Goal: Task Accomplishment & Management: Manage account settings

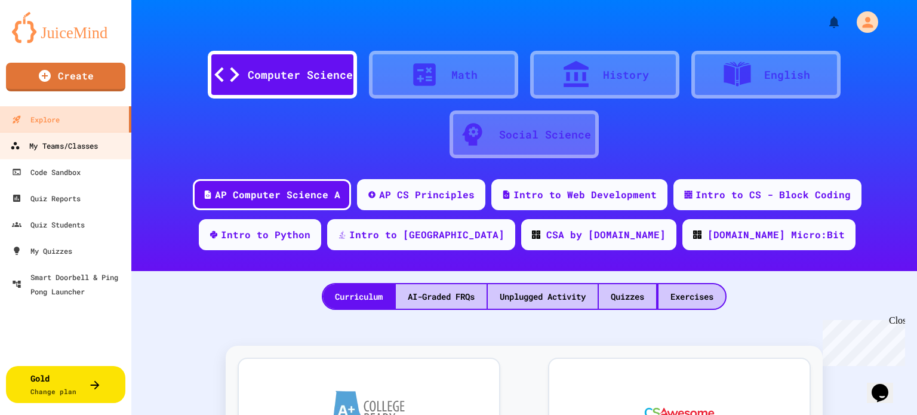
click at [76, 150] on div "My Teams/Classes" at bounding box center [54, 145] width 88 height 15
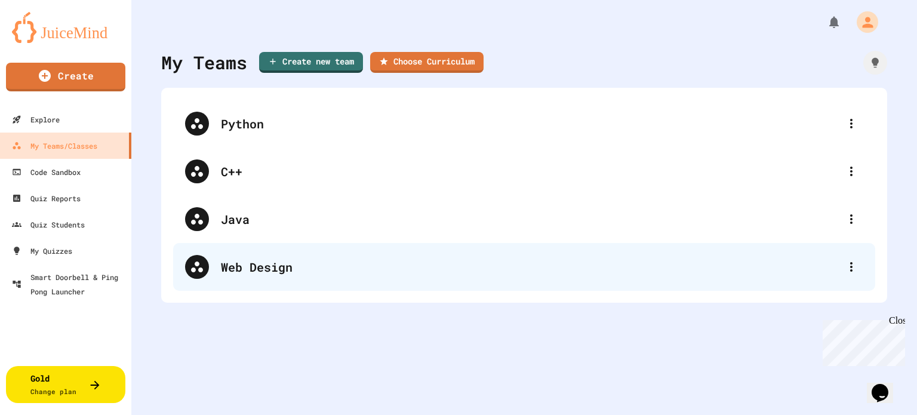
click at [278, 263] on div "Web Design" at bounding box center [530, 267] width 618 height 18
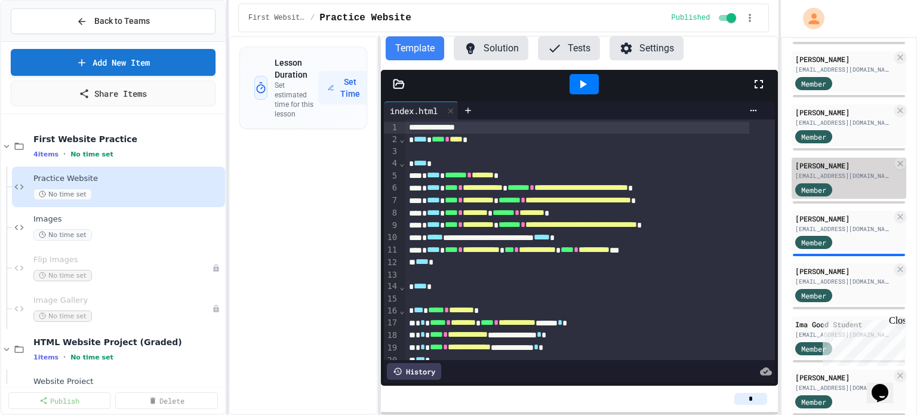
scroll to position [527, 0]
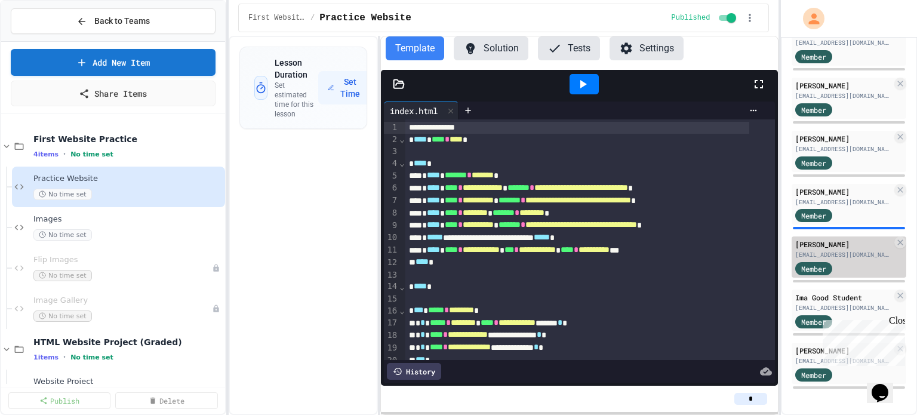
click at [818, 239] on div "[PERSON_NAME]" at bounding box center [843, 244] width 97 height 11
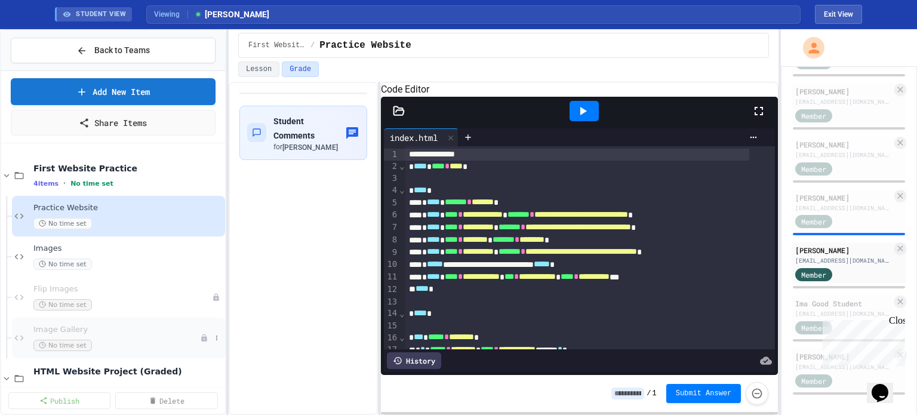
click at [63, 330] on span "Image Gallery" at bounding box center [116, 330] width 166 height 10
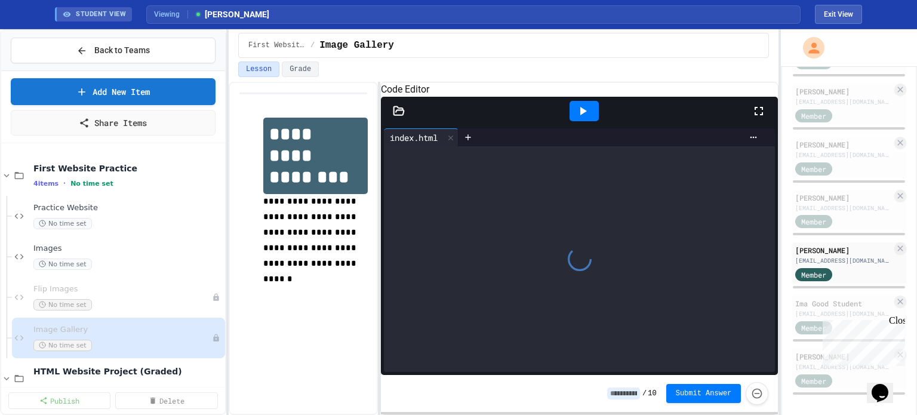
scroll to position [62, 0]
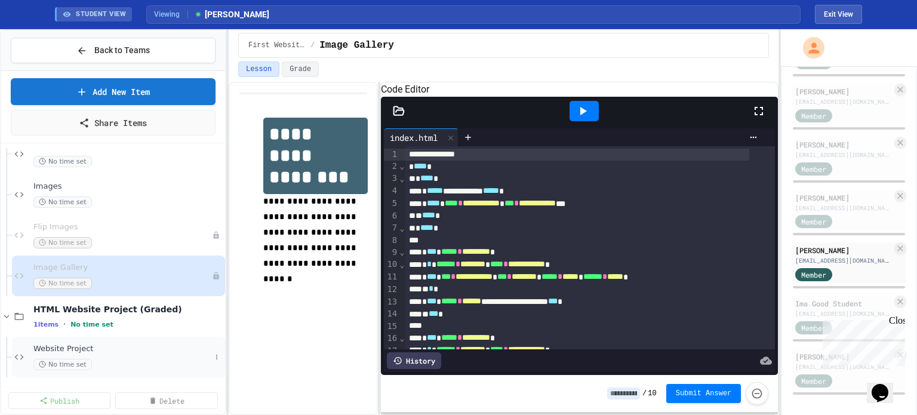
click at [65, 346] on span "Website Project" at bounding box center [121, 349] width 177 height 10
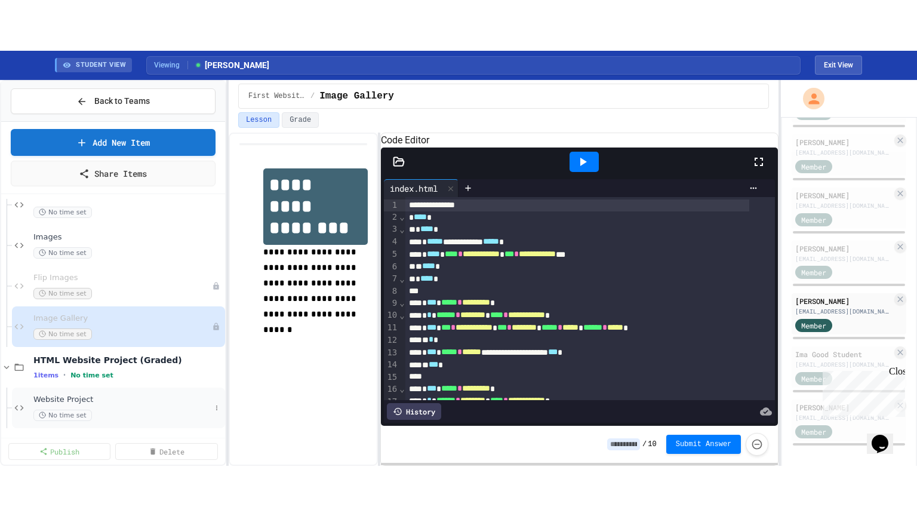
scroll to position [48, 0]
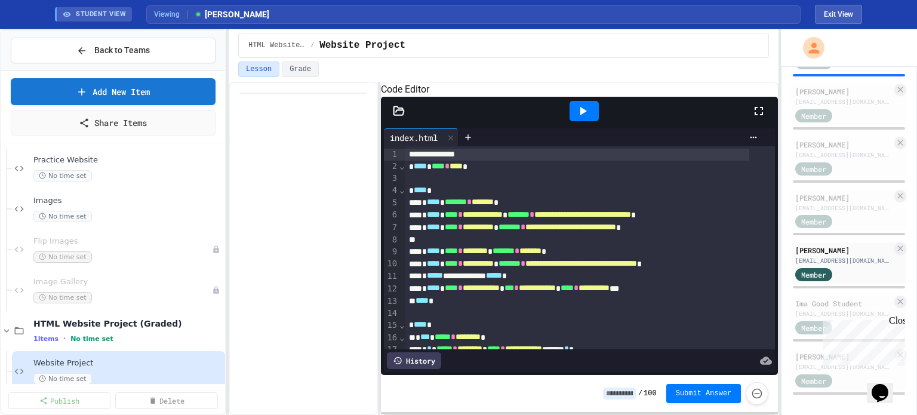
click at [582, 118] on icon at bounding box center [582, 111] width 14 height 14
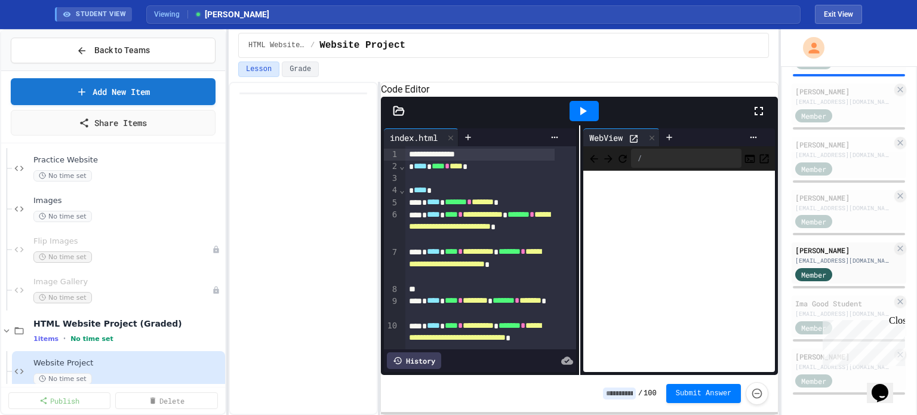
click at [758, 118] on icon at bounding box center [758, 111] width 14 height 14
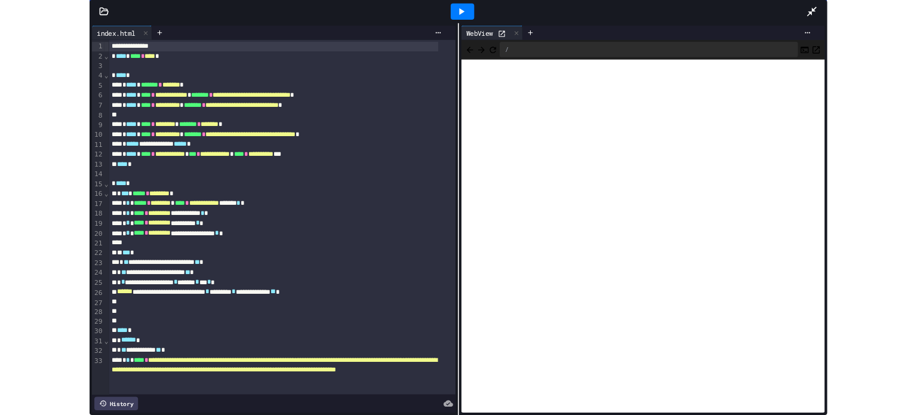
scroll to position [0, 0]
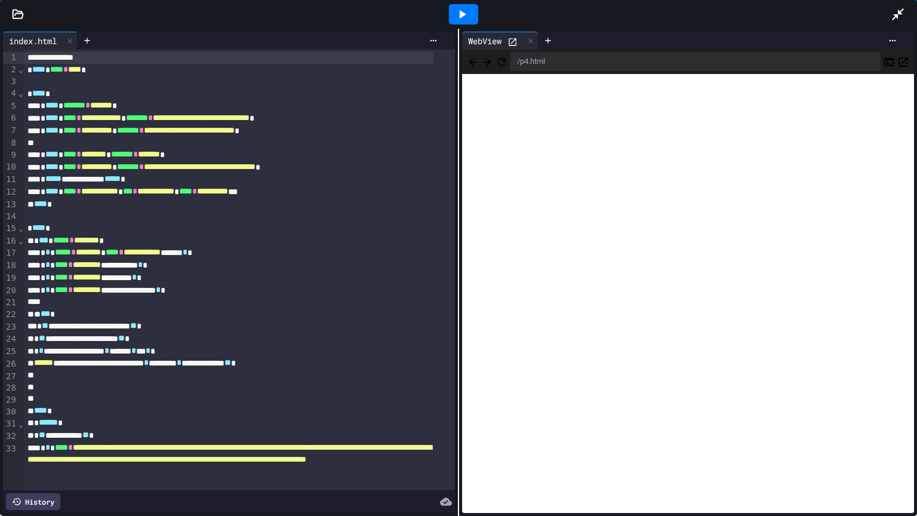
click at [891, 16] on icon at bounding box center [897, 14] width 14 height 14
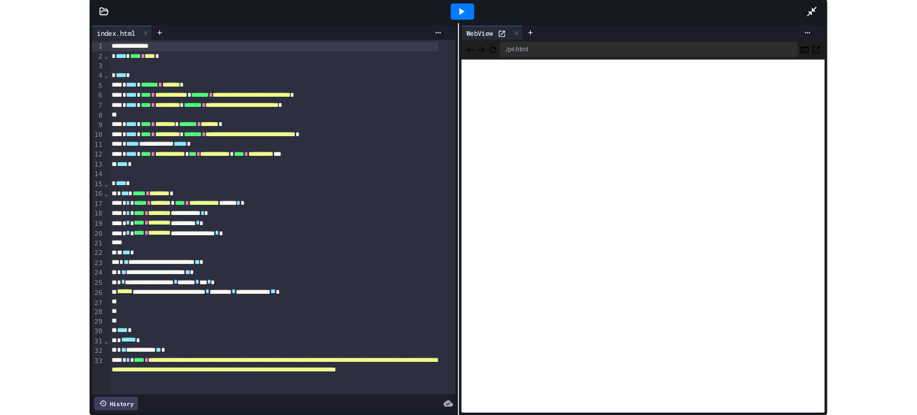
scroll to position [527, 0]
